Goal: Information Seeking & Learning: Compare options

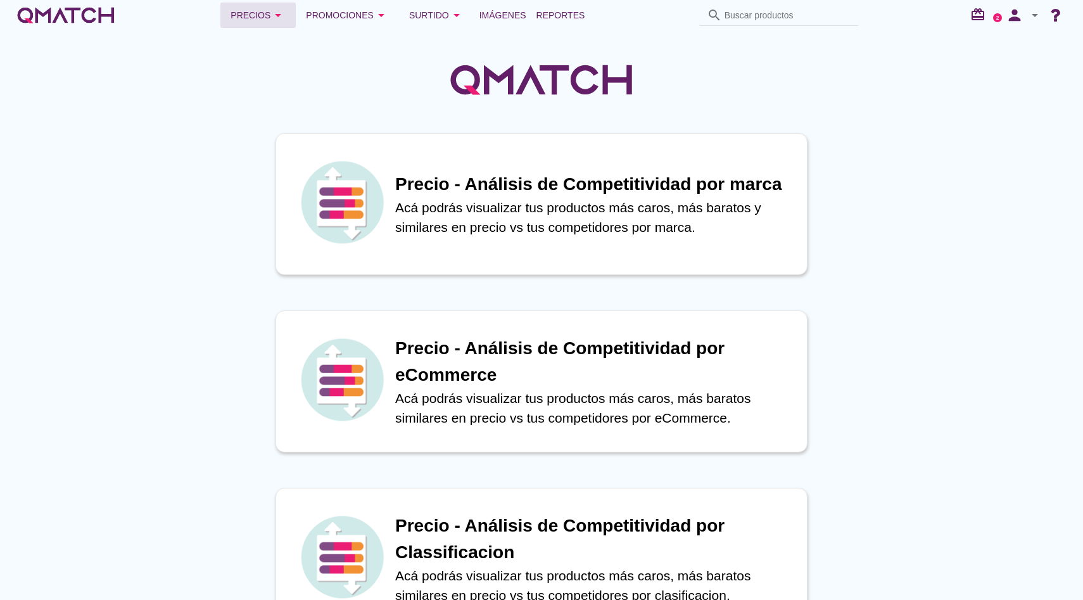
click at [284, 20] on icon "arrow_drop_down" at bounding box center [277, 15] width 15 height 15
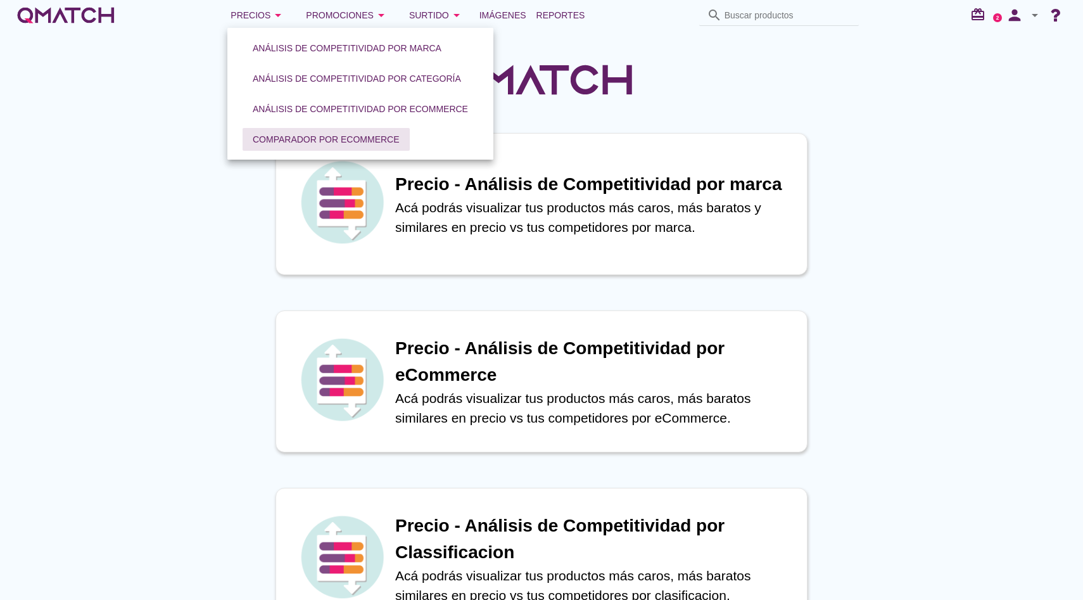
click at [301, 133] on div "Comparador por eCommerce" at bounding box center [326, 139] width 147 height 13
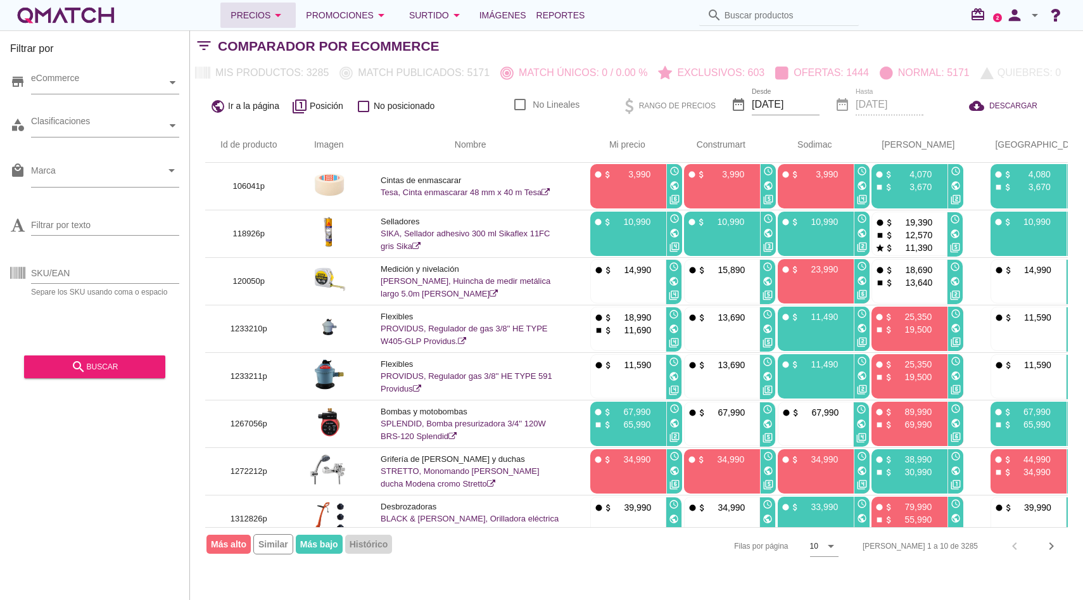
click at [274, 25] on button "Precios arrow_drop_down" at bounding box center [257, 15] width 75 height 25
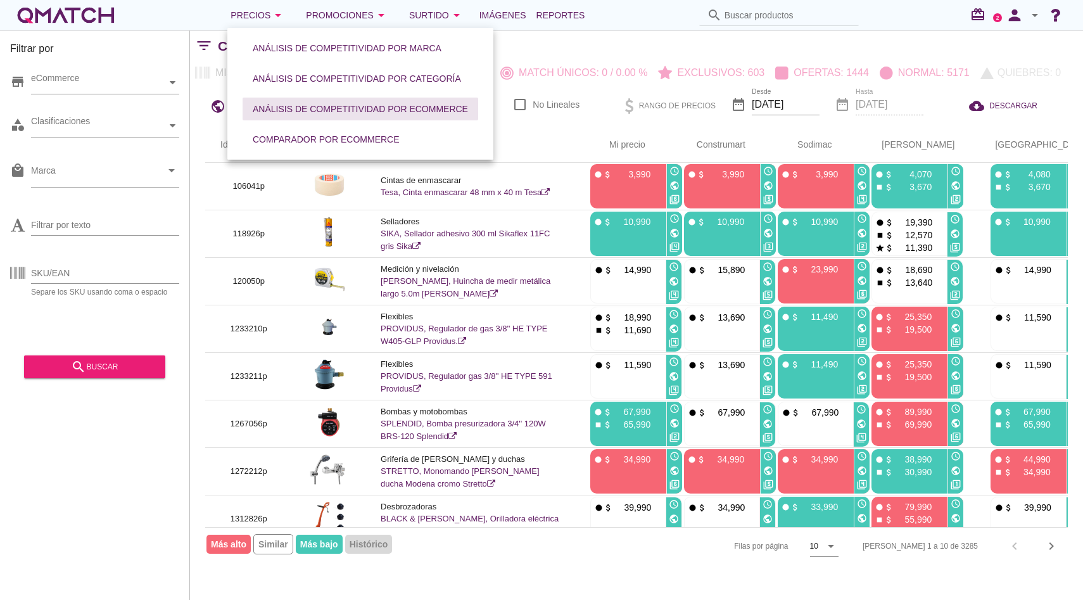
click at [360, 115] on div "Análisis de competitividad por eCommerce" at bounding box center [360, 109] width 215 height 13
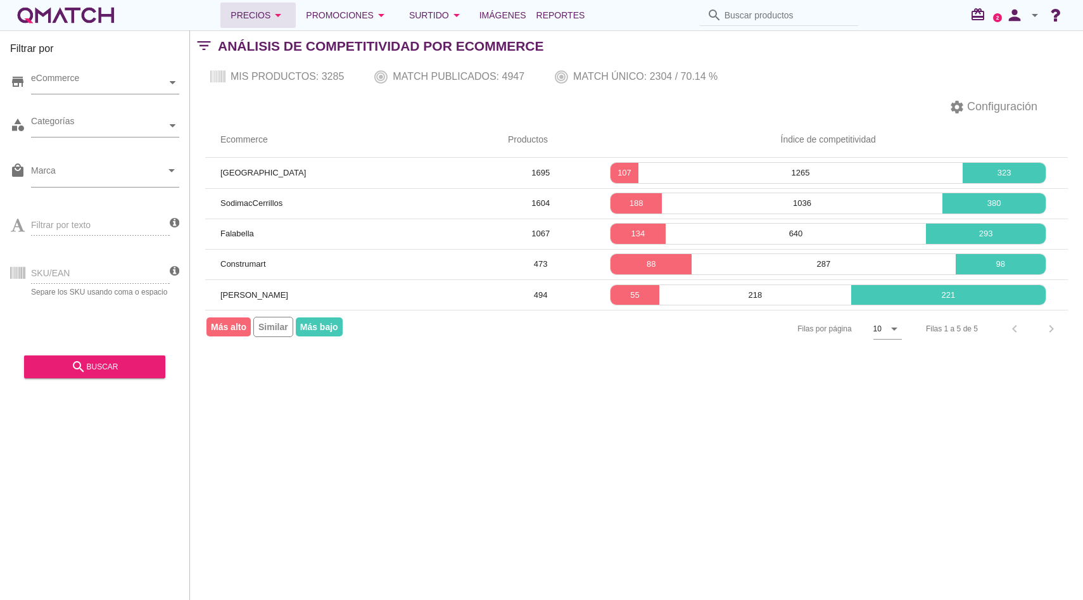
click at [282, 15] on icon "arrow_drop_down" at bounding box center [277, 15] width 15 height 15
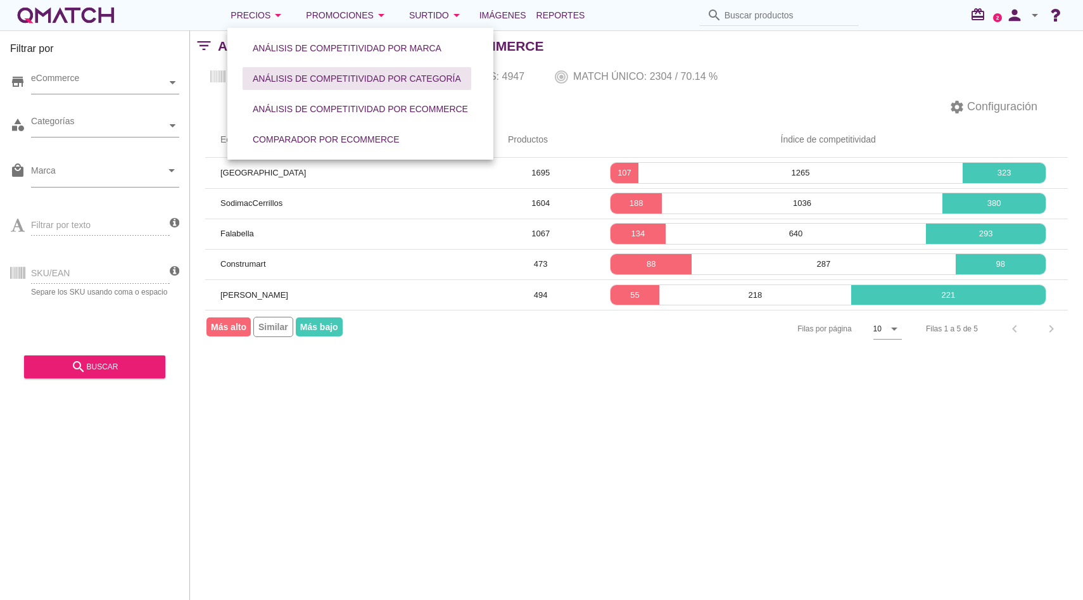
click at [307, 71] on button "Análisis de competitividad por categoría" at bounding box center [357, 78] width 229 height 23
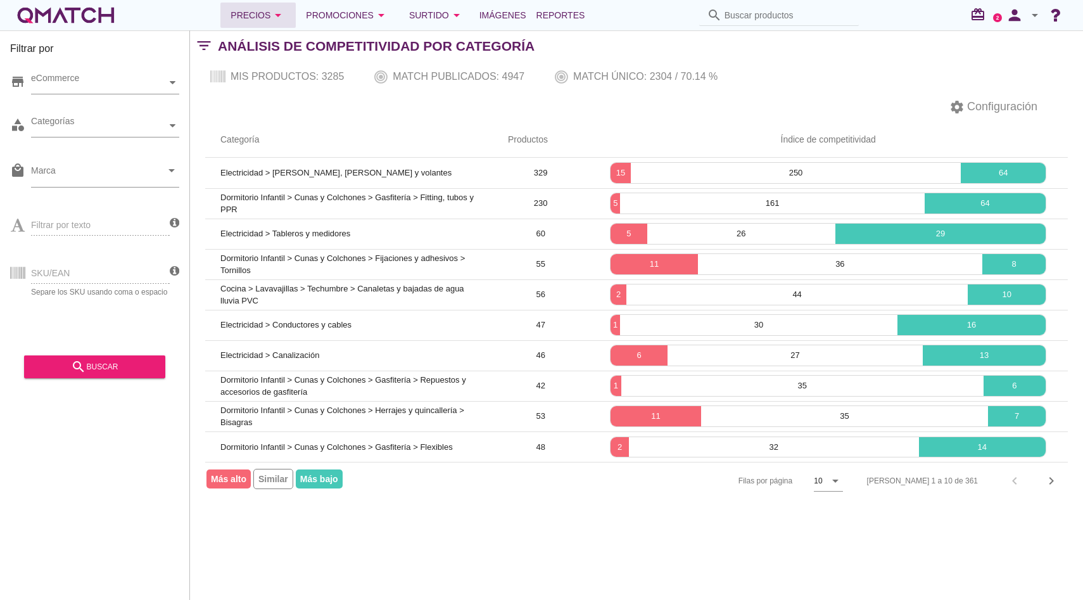
click at [283, 22] on icon "arrow_drop_down" at bounding box center [277, 15] width 15 height 15
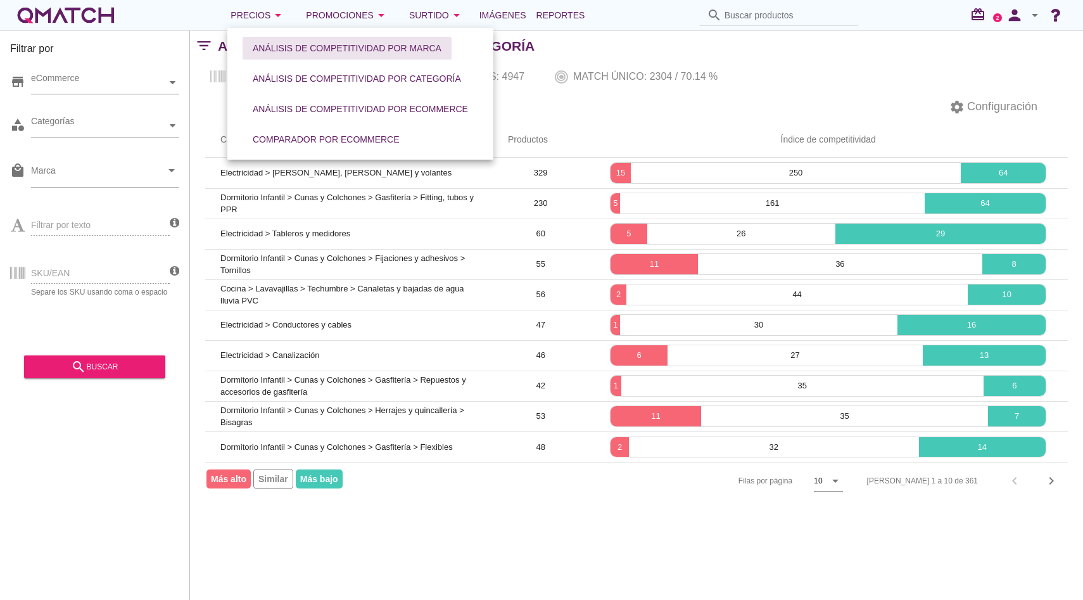
click at [297, 47] on div "Análisis de competitividad por marca" at bounding box center [347, 48] width 189 height 13
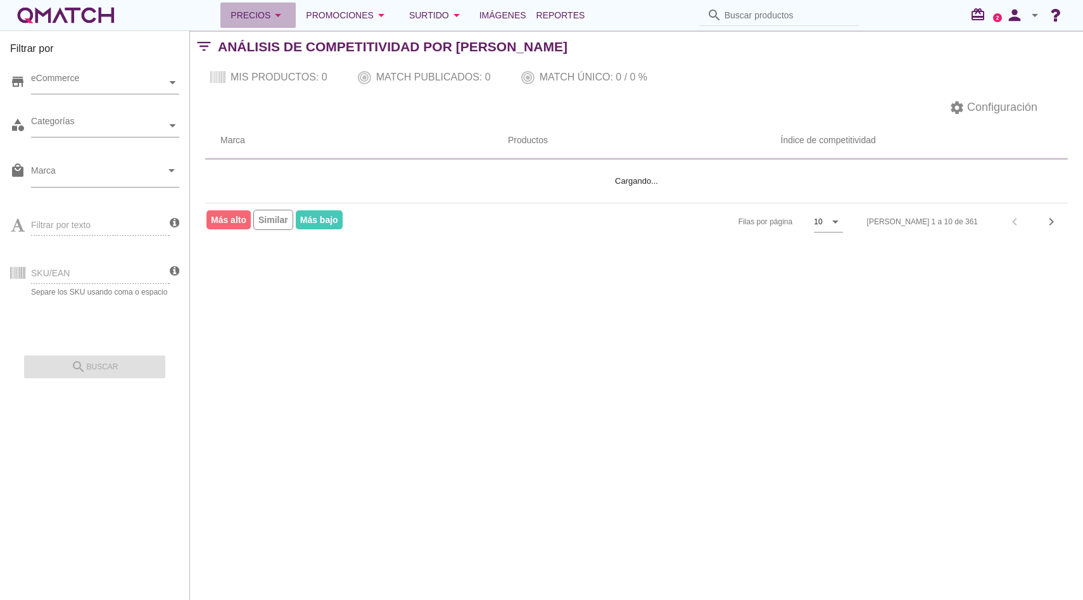
click at [277, 17] on div "Precios arrow_drop_down" at bounding box center [258, 15] width 55 height 15
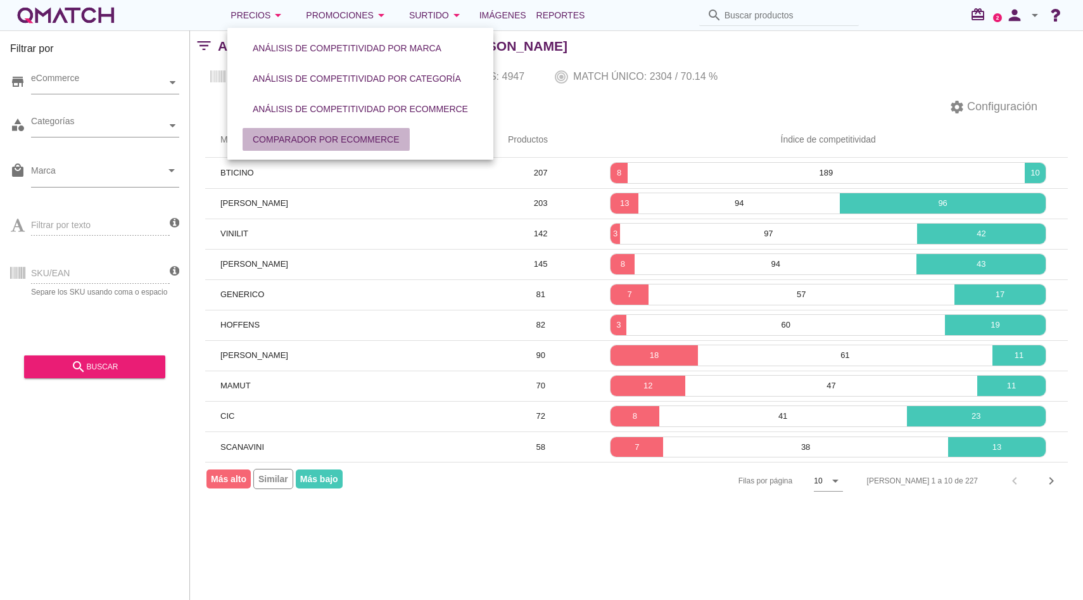
click at [310, 133] on div "Comparador por eCommerce" at bounding box center [326, 139] width 147 height 13
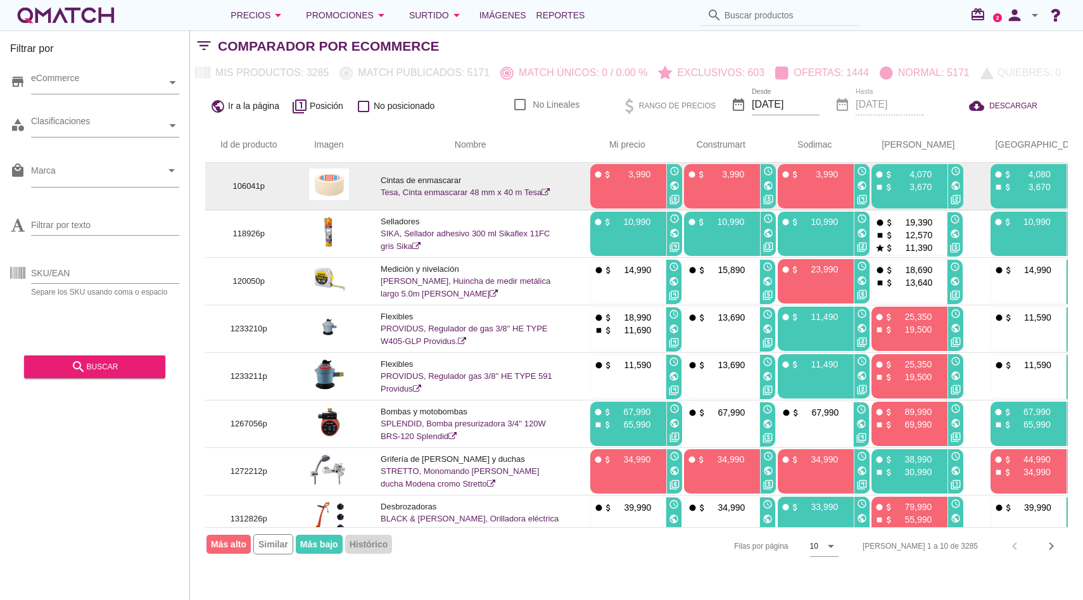
click at [431, 194] on link "Tesa, Cinta enmascarar 48 mm x 40 m Tesa" at bounding box center [465, 191] width 169 height 9
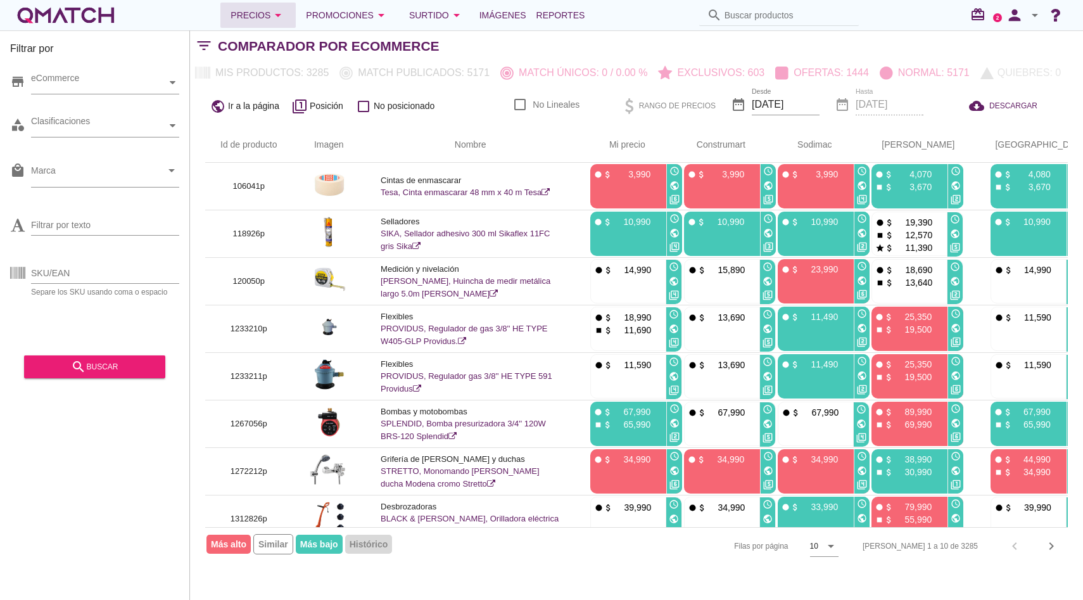
click at [281, 6] on button "Precios arrow_drop_down" at bounding box center [257, 15] width 75 height 25
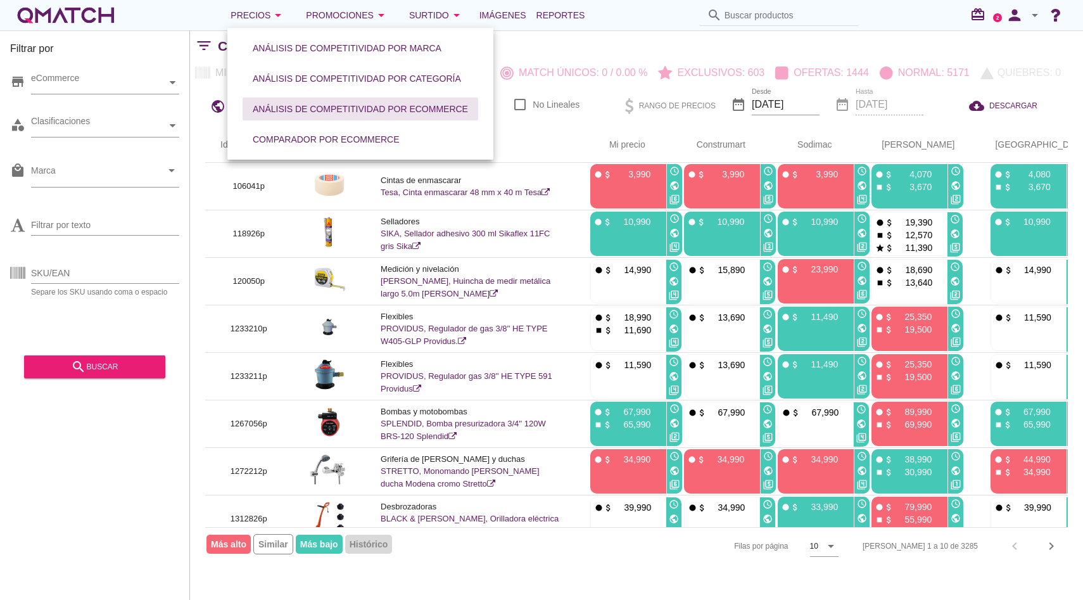
click at [362, 116] on button "Análisis de competitividad por eCommerce" at bounding box center [361, 109] width 236 height 23
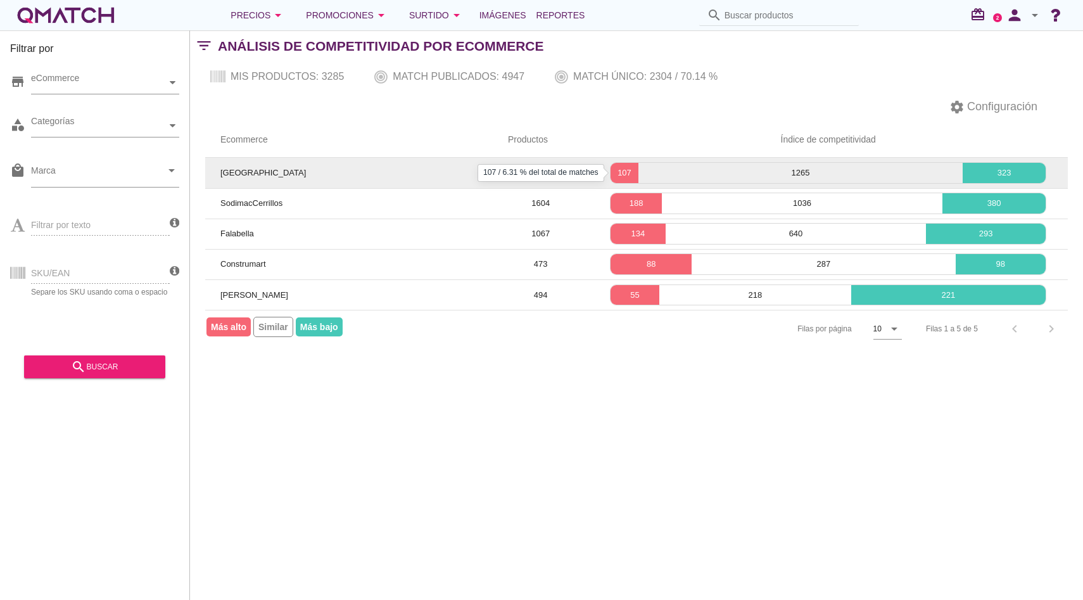
click at [629, 170] on p "107" at bounding box center [623, 173] width 27 height 13
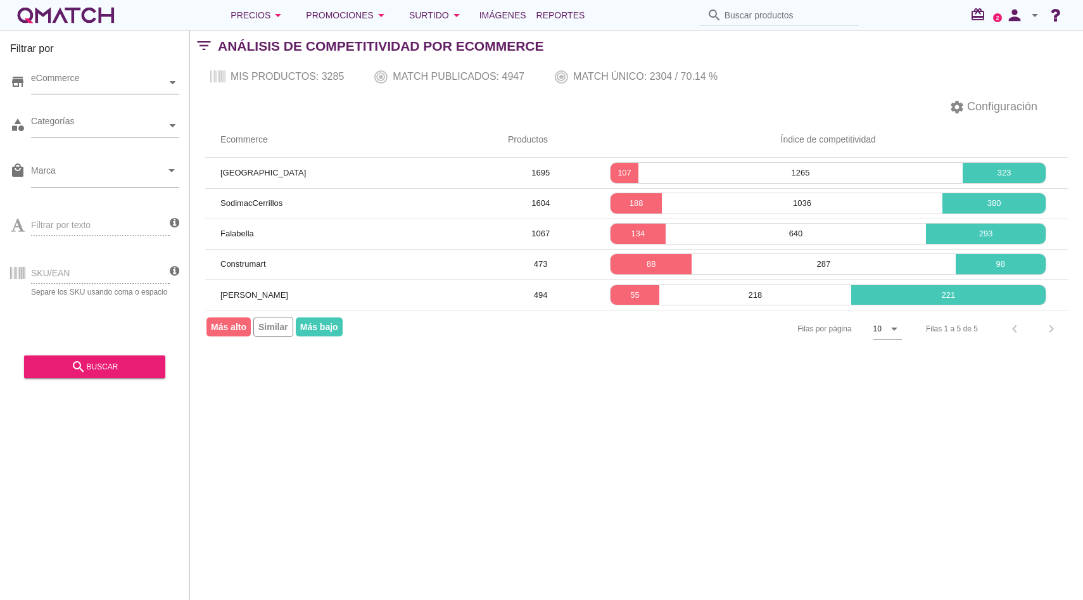
click at [69, 16] on div "white-qmatch-logo" at bounding box center [65, 15] width 101 height 25
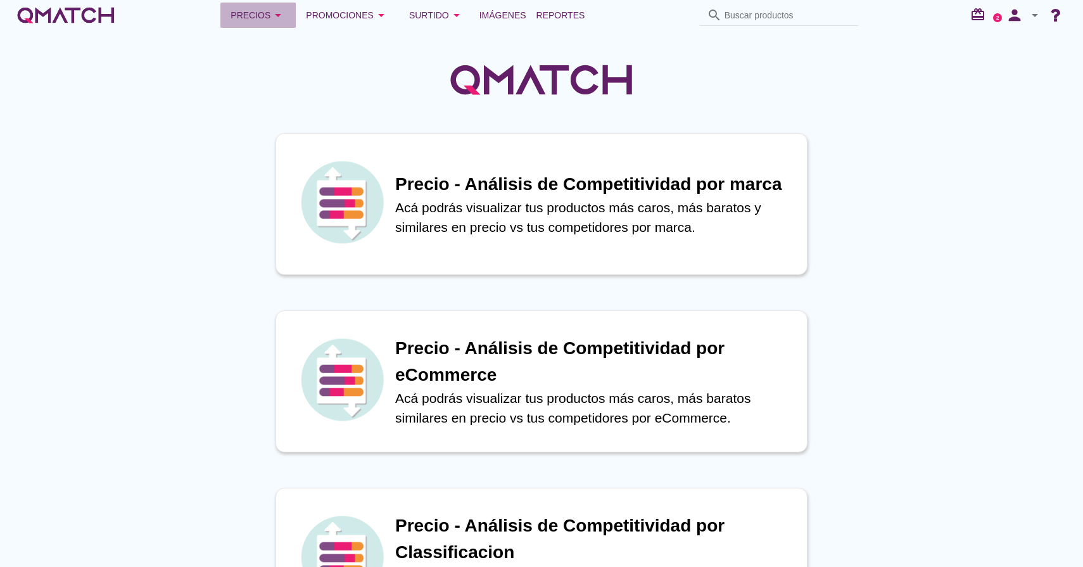
click at [265, 18] on div "Precios arrow_drop_down" at bounding box center [258, 15] width 55 height 15
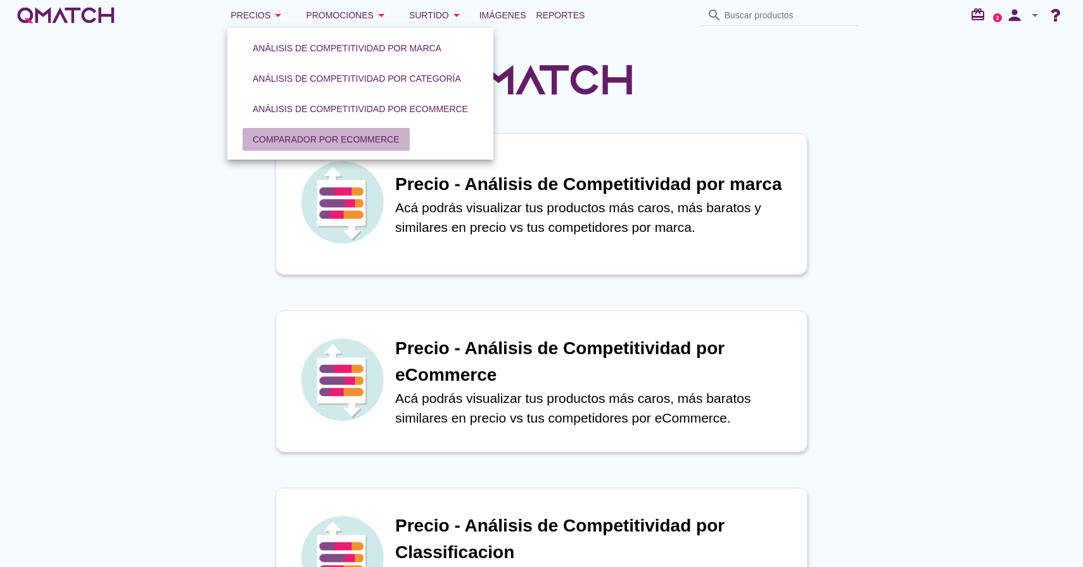
click at [303, 147] on button "Comparador por eCommerce" at bounding box center [326, 139] width 167 height 23
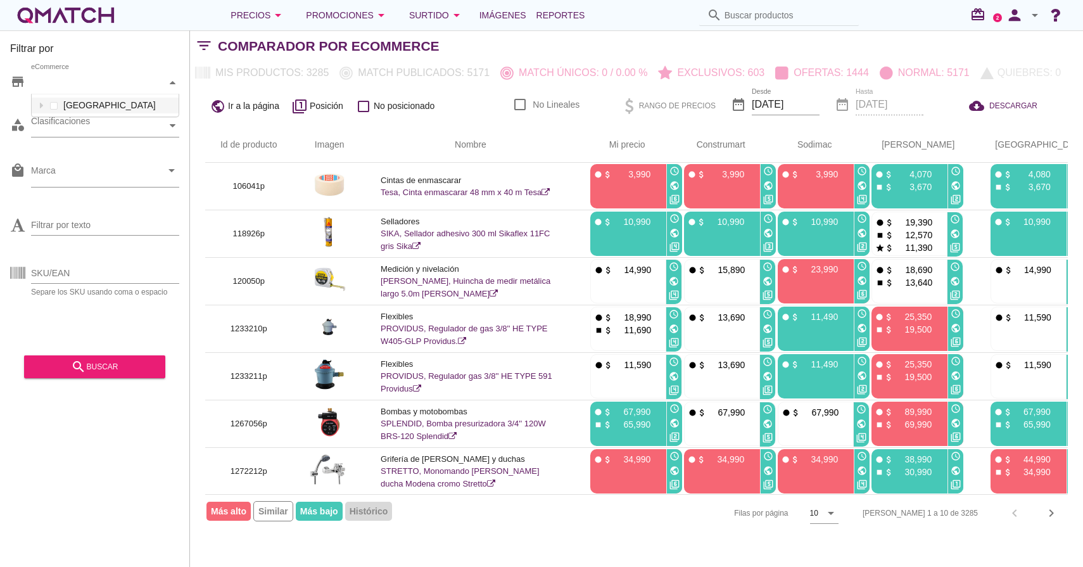
click at [172, 82] on icon at bounding box center [173, 82] width 6 height 3
click at [42, 104] on icon at bounding box center [42, 106] width 6 height 6
click at [40, 104] on icon at bounding box center [40, 106] width 3 height 6
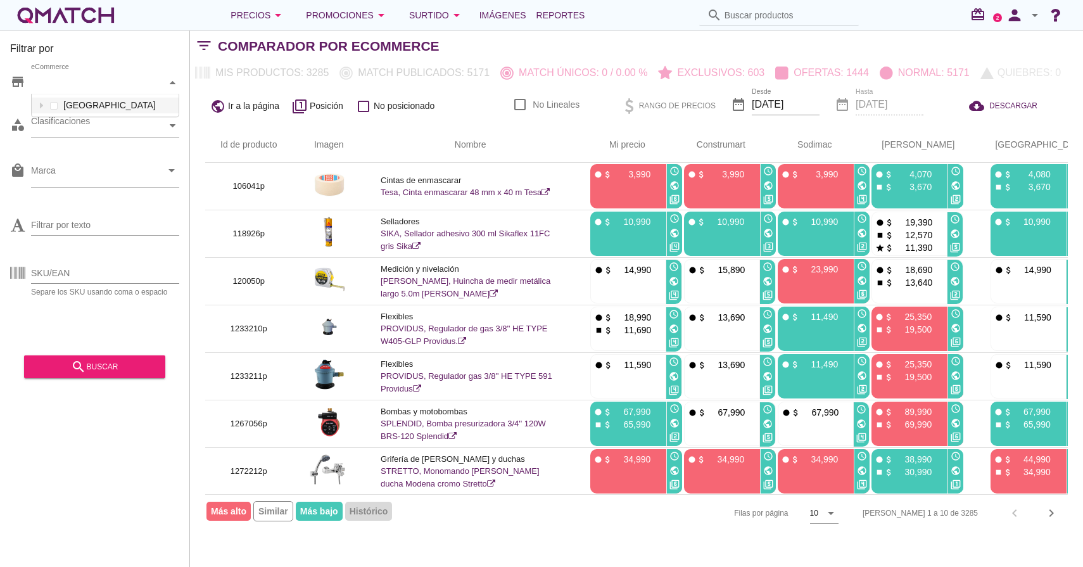
click at [27, 102] on div "store eCommerce Chile" at bounding box center [94, 85] width 169 height 38
click at [175, 130] on div at bounding box center [173, 126] width 13 height 22
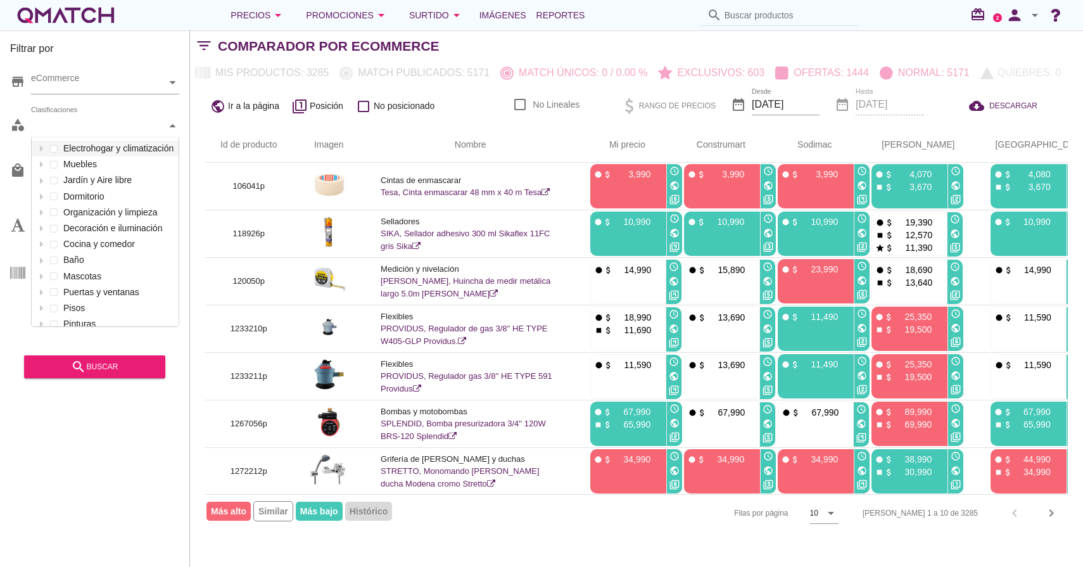
scroll to position [189, 147]
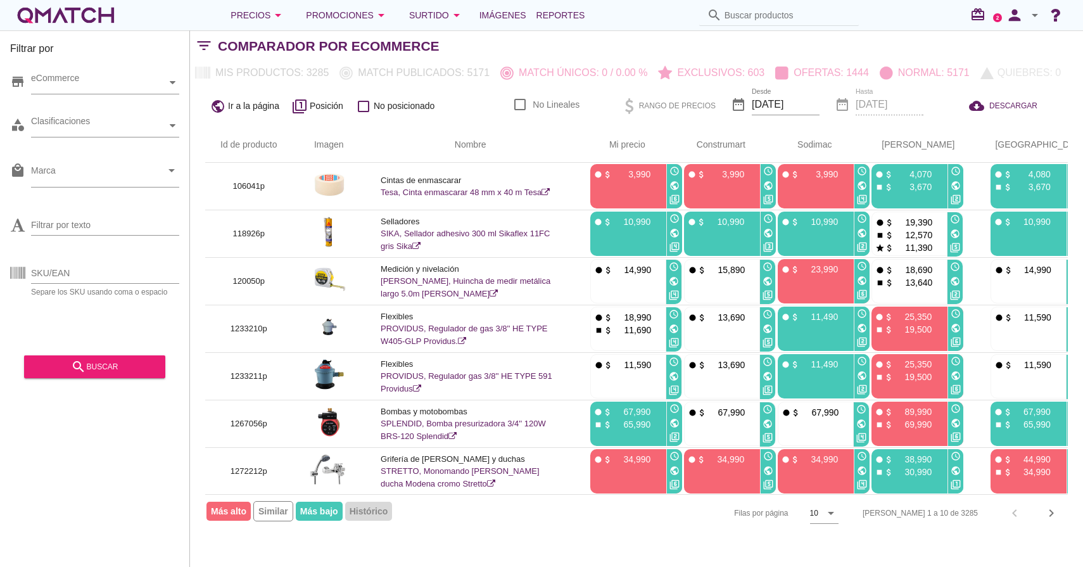
click at [96, 478] on div "Filtrar por store eCommerce category Clasificaciones local_mall Marca arrow_dro…" at bounding box center [95, 298] width 190 height 536
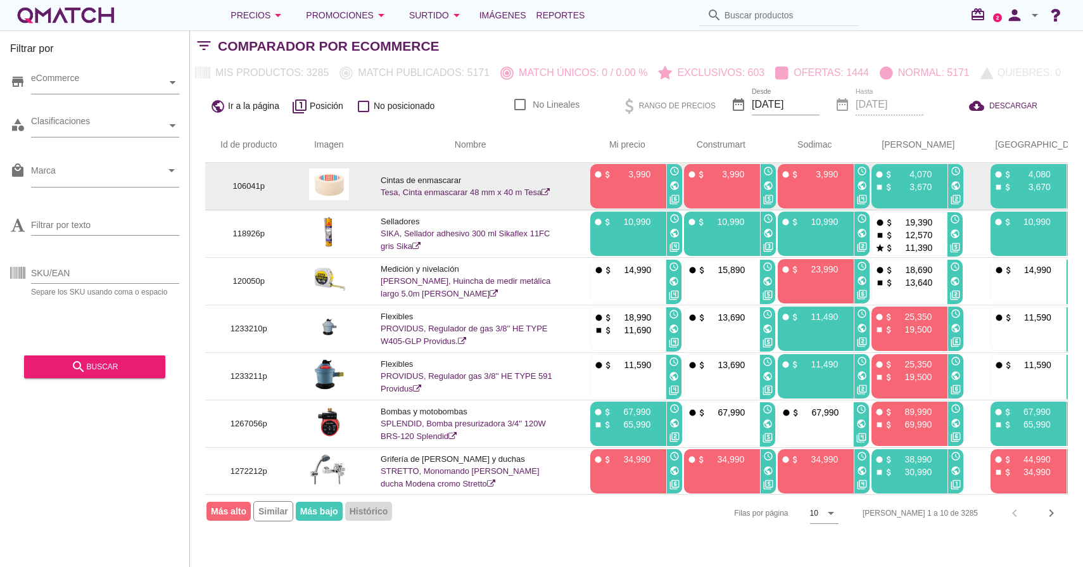
click at [237, 189] on p "106041p" at bounding box center [248, 186] width 57 height 13
click at [331, 179] on img at bounding box center [329, 184] width 40 height 32
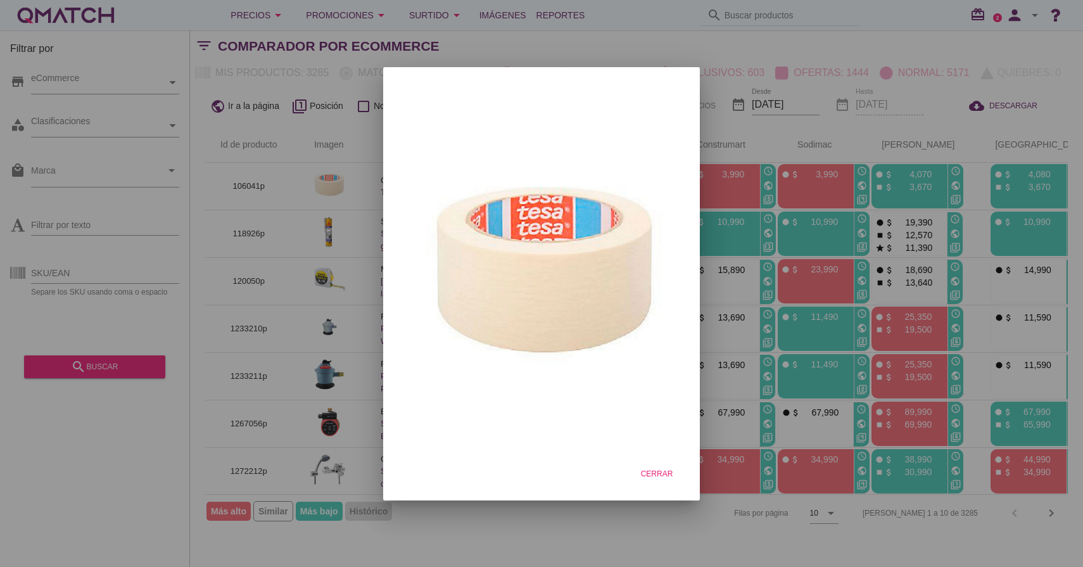
click at [355, 180] on div at bounding box center [541, 283] width 1083 height 567
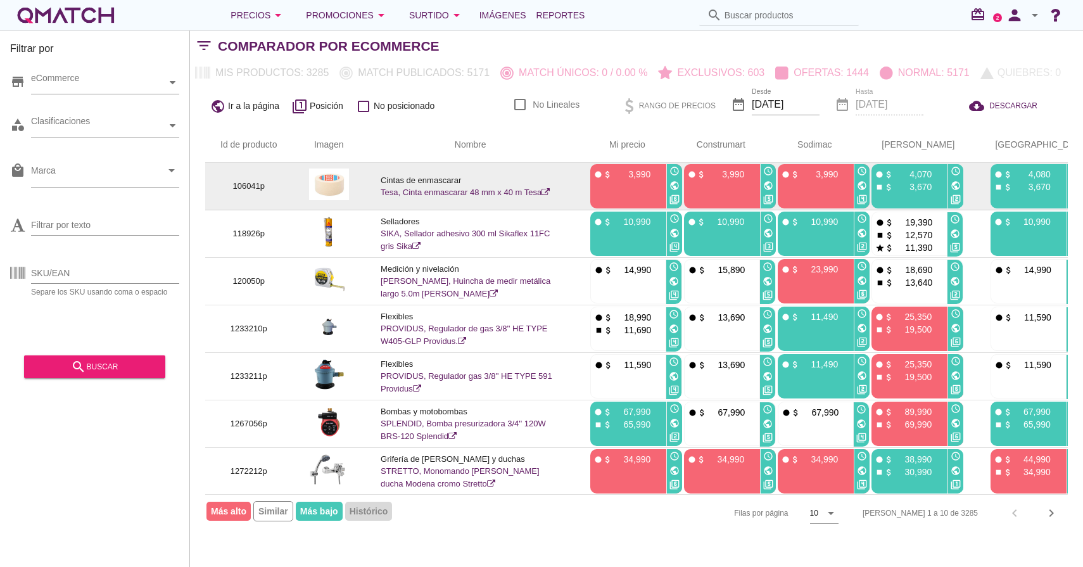
drag, startPoint x: 464, startPoint y: 174, endPoint x: 374, endPoint y: 170, distance: 90.7
click at [374, 170] on td "Cintas de enmascarar Tesa, Cinta enmascarar 48 mm x 40 m Tesa" at bounding box center [470, 186] width 210 height 47
click at [474, 174] on p "Cintas de enmascarar" at bounding box center [470, 180] width 179 height 13
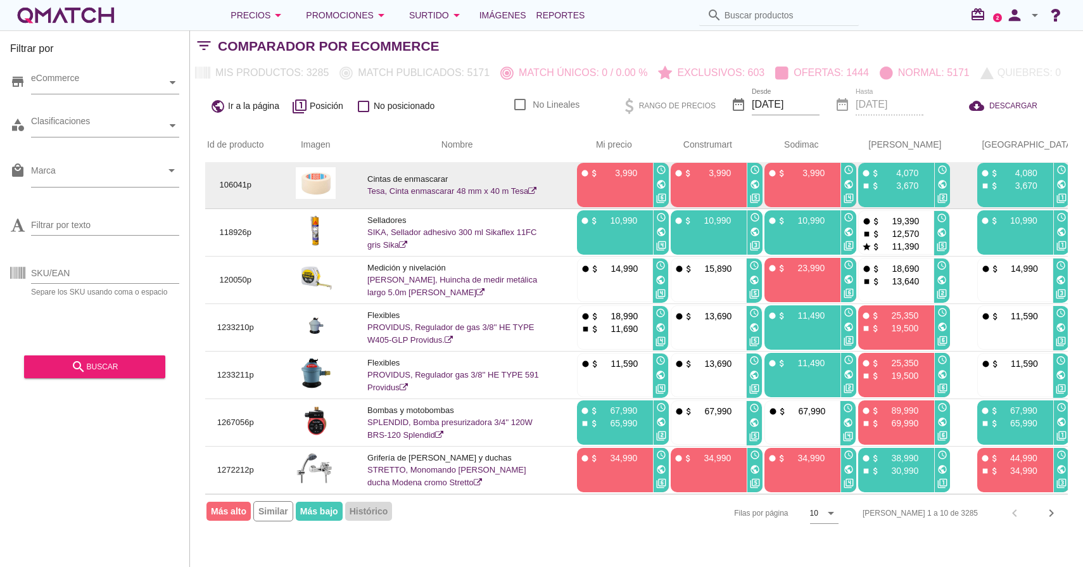
scroll to position [0, 13]
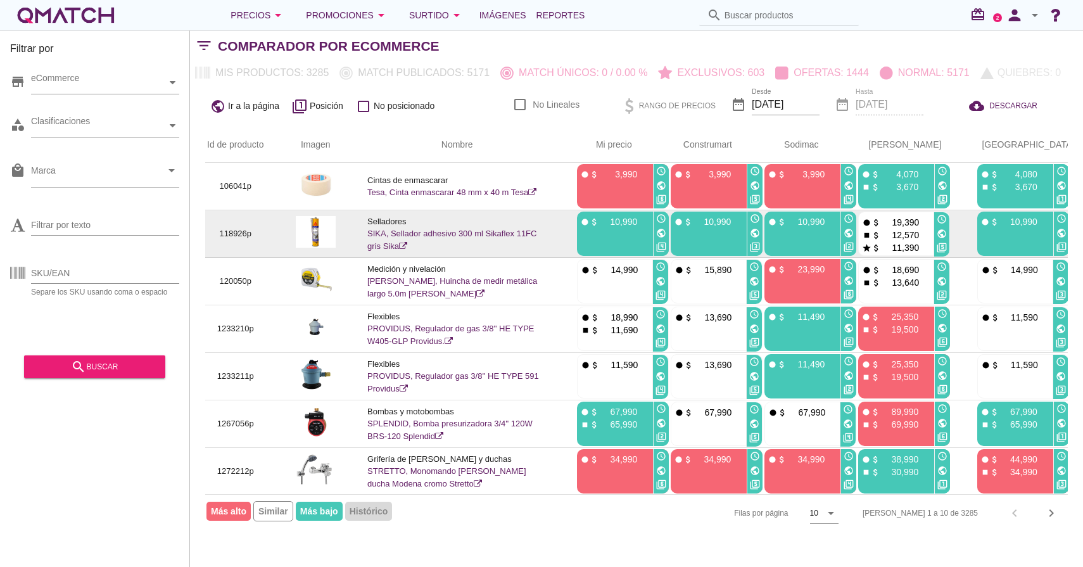
drag, startPoint x: 849, startPoint y: 224, endPoint x: 792, endPoint y: 225, distance: 57.6
click at [862, 225] on div "fiber_manual_record attach_money 19,390" at bounding box center [895, 221] width 67 height 13
click at [881, 222] on p "19,390" at bounding box center [900, 222] width 38 height 13
drag, startPoint x: 852, startPoint y: 235, endPoint x: 810, endPoint y: 234, distance: 41.8
click at [862, 234] on div "stop attach_money 12,570" at bounding box center [895, 234] width 67 height 13
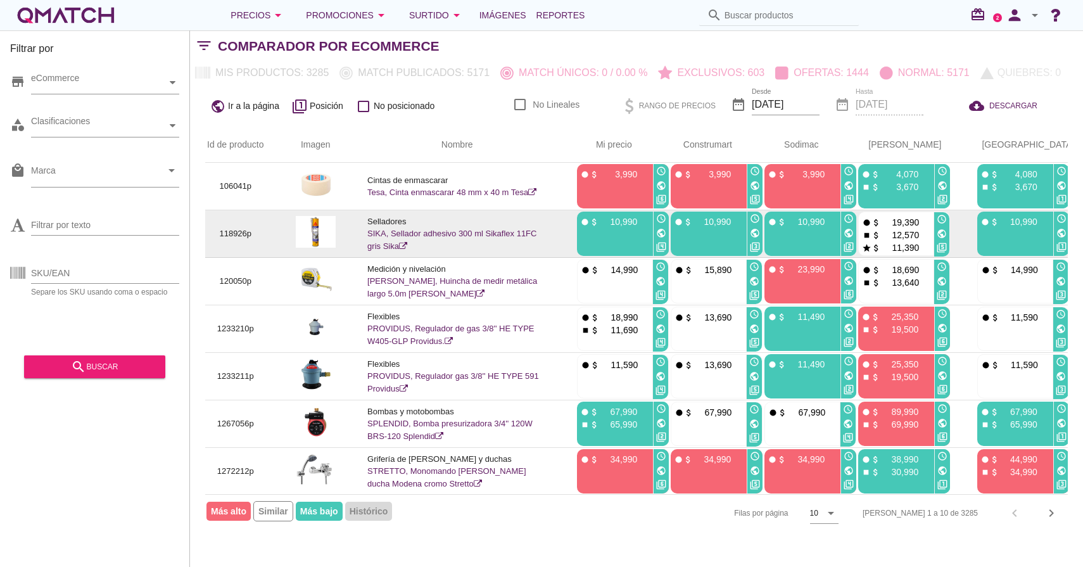
click at [881, 235] on p "12,570" at bounding box center [900, 235] width 38 height 13
drag, startPoint x: 850, startPoint y: 246, endPoint x: 794, endPoint y: 248, distance: 56.4
click at [862, 248] on div "star attach_money 11,390" at bounding box center [895, 247] width 67 height 13
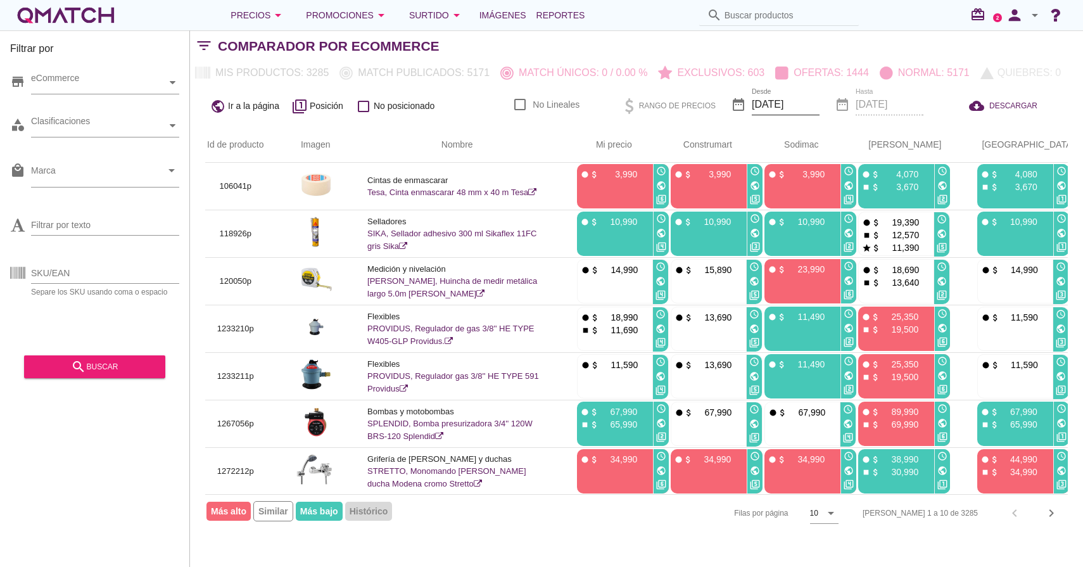
click at [780, 106] on input "[DATE]" at bounding box center [786, 104] width 68 height 20
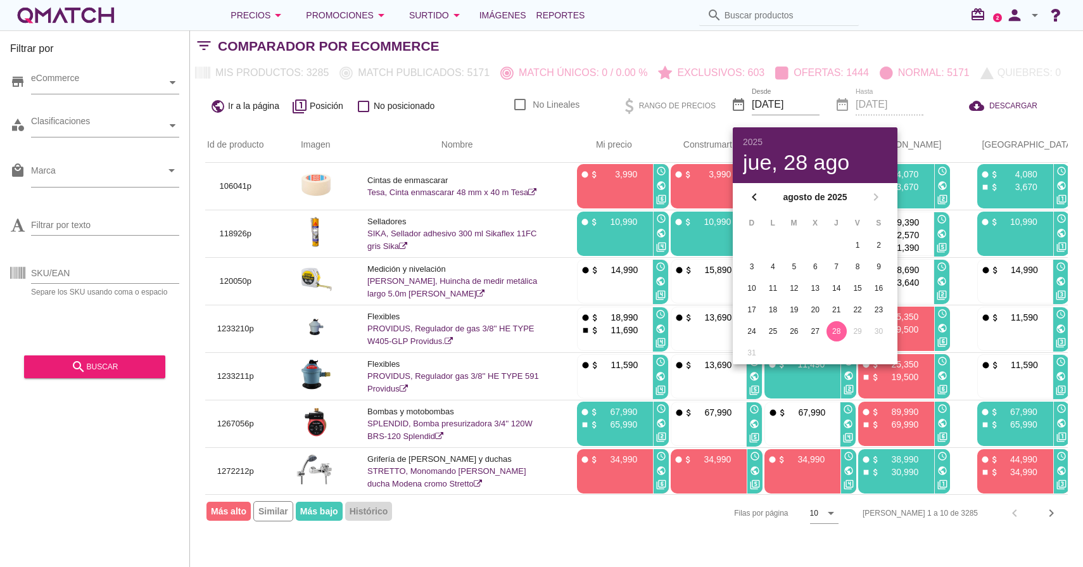
click at [673, 92] on div "Rango de precios" at bounding box center [670, 106] width 121 height 30
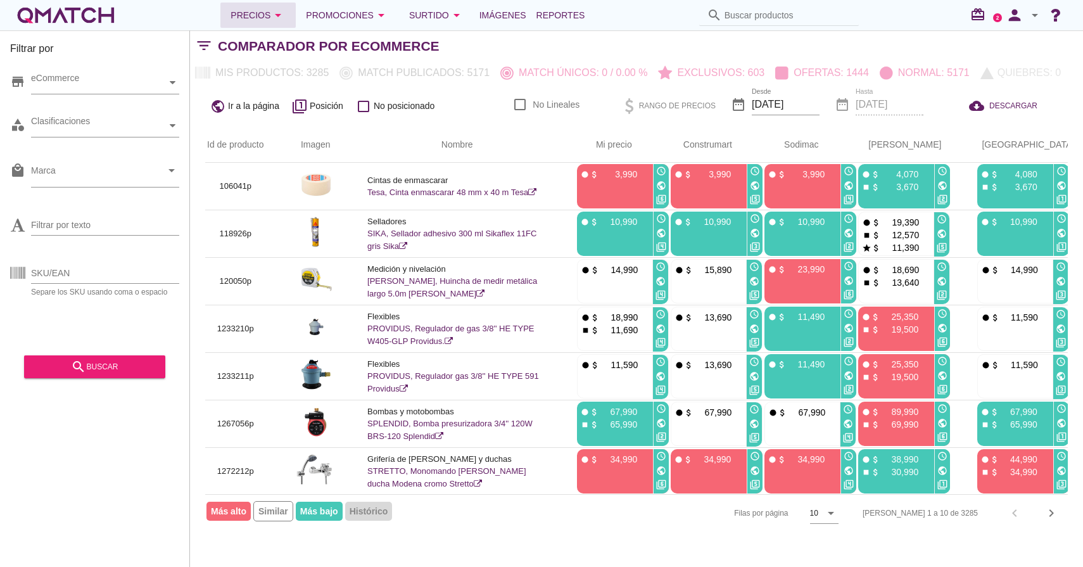
click at [280, 18] on icon "arrow_drop_down" at bounding box center [277, 15] width 15 height 15
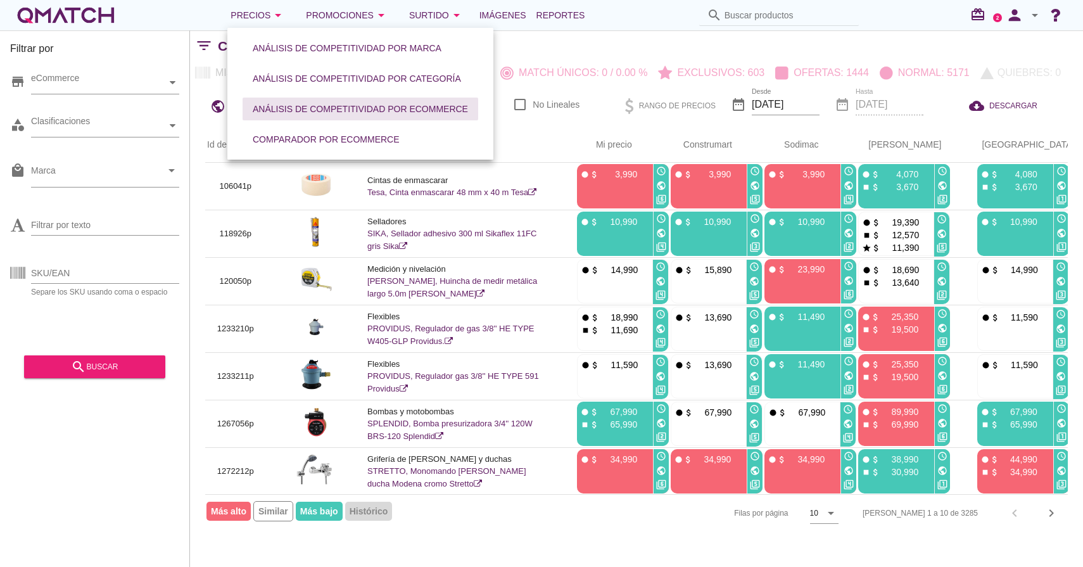
click at [374, 110] on div "Análisis de competitividad por eCommerce" at bounding box center [360, 109] width 215 height 13
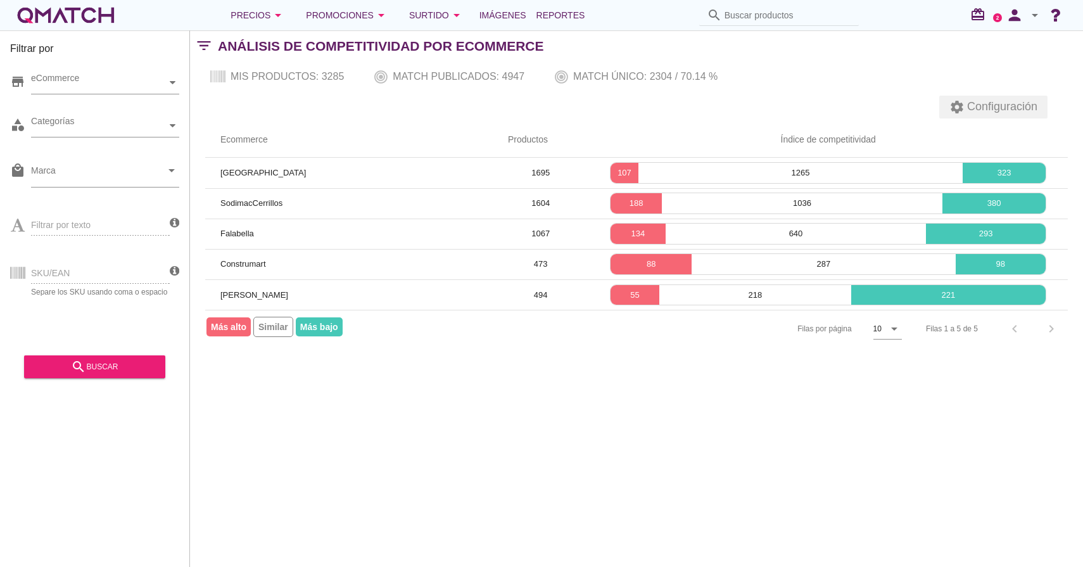
click at [983, 109] on span "Configuración" at bounding box center [1000, 106] width 73 height 17
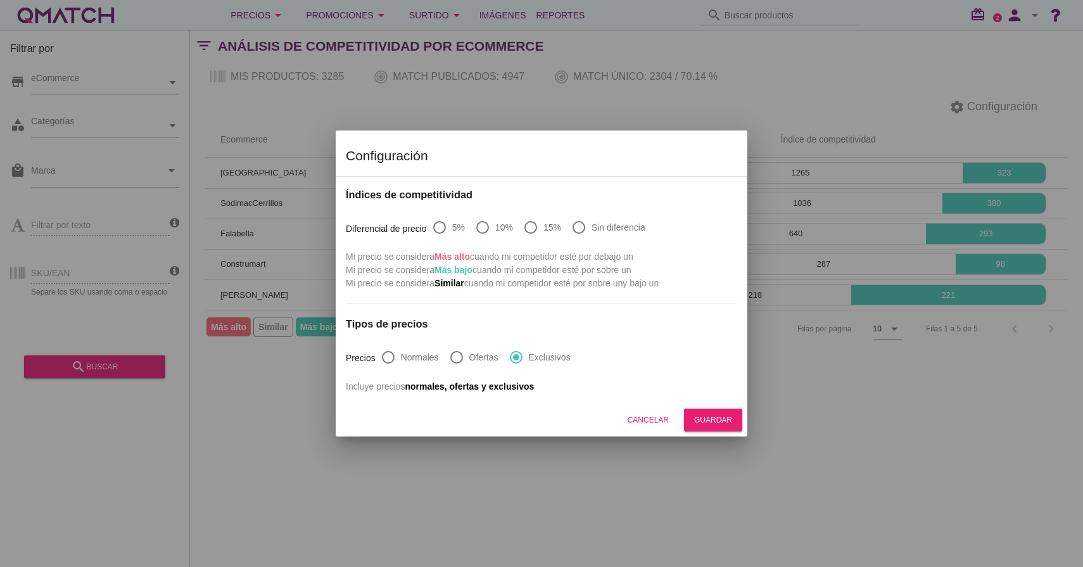
click at [584, 234] on div at bounding box center [579, 228] width 22 height 22
radio input "true"
click at [649, 427] on button "Cancelar" at bounding box center [647, 419] width 61 height 23
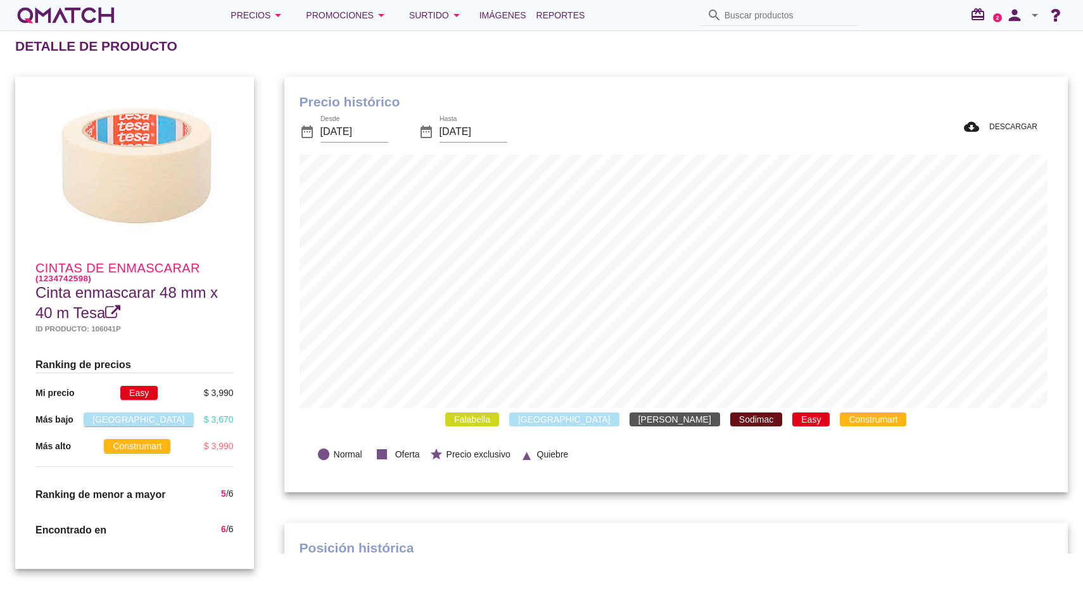
scroll to position [370, 778]
click at [730, 422] on span "Sodimac" at bounding box center [756, 419] width 52 height 14
click at [769, 425] on div "Falabella Paris Ripley Sodimac Easy Construmart" at bounding box center [676, 419] width 753 height 23
click at [792, 415] on span "Easy" at bounding box center [810, 419] width 37 height 14
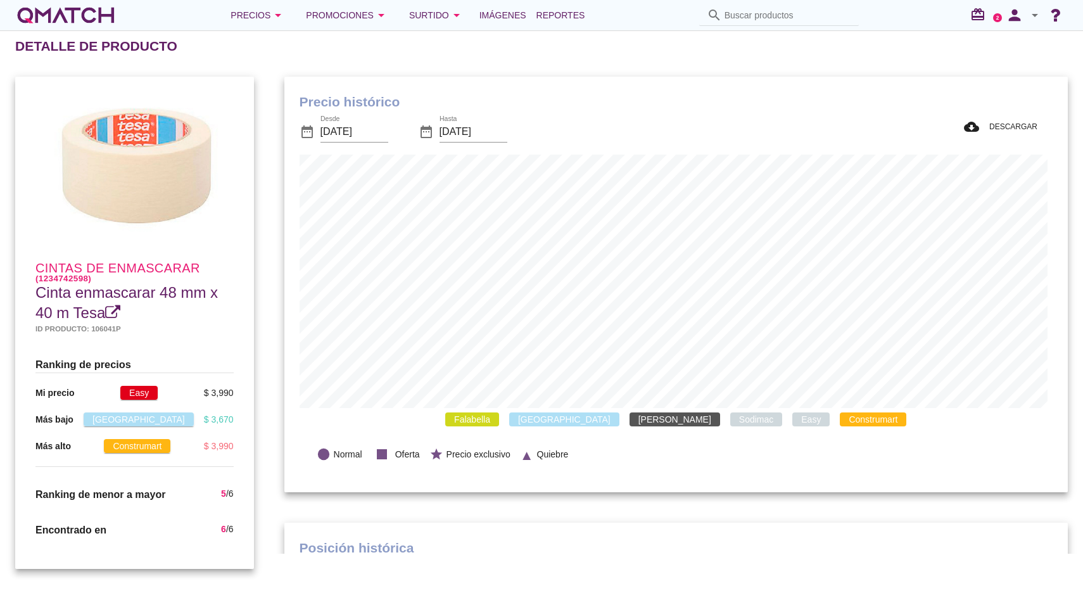
click at [840, 417] on span "Construmart" at bounding box center [873, 419] width 66 height 14
click at [642, 422] on span "Ripley" at bounding box center [674, 419] width 91 height 14
click at [585, 422] on span "[GEOGRAPHIC_DATA]" at bounding box center [564, 419] width 110 height 14
click at [499, 422] on span "Falabella" at bounding box center [472, 419] width 54 height 14
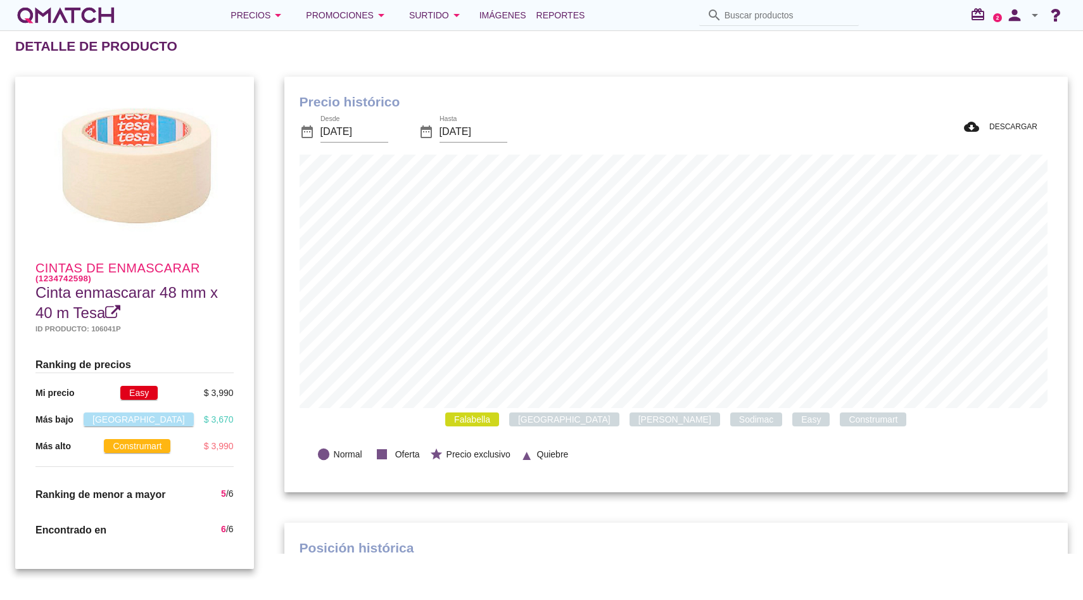
click at [629, 417] on span "Ripley" at bounding box center [674, 419] width 91 height 14
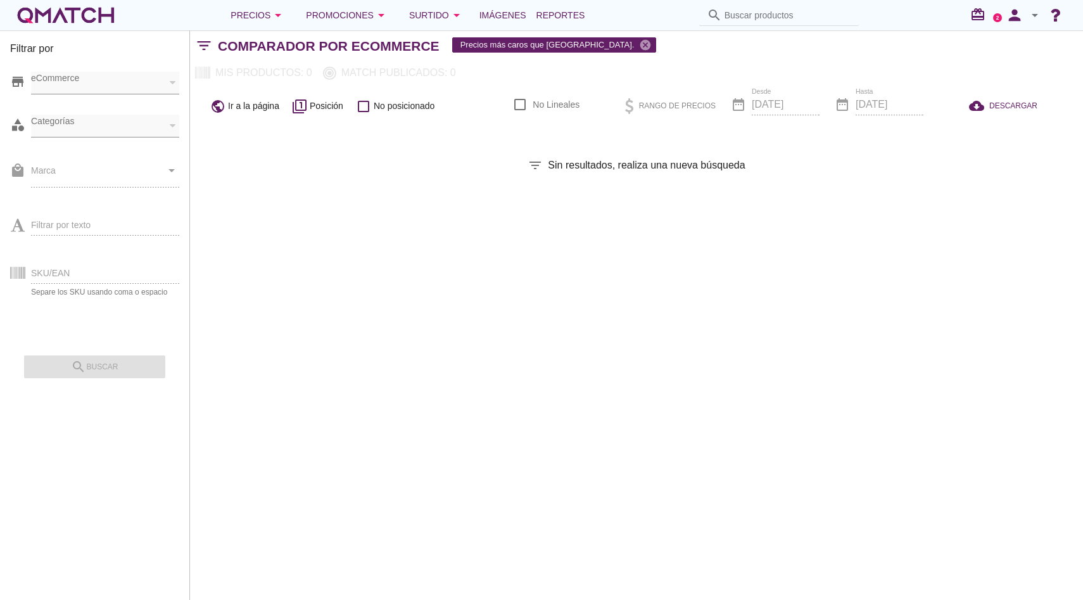
checkbox input "false"
